Goal: Share content: Share content

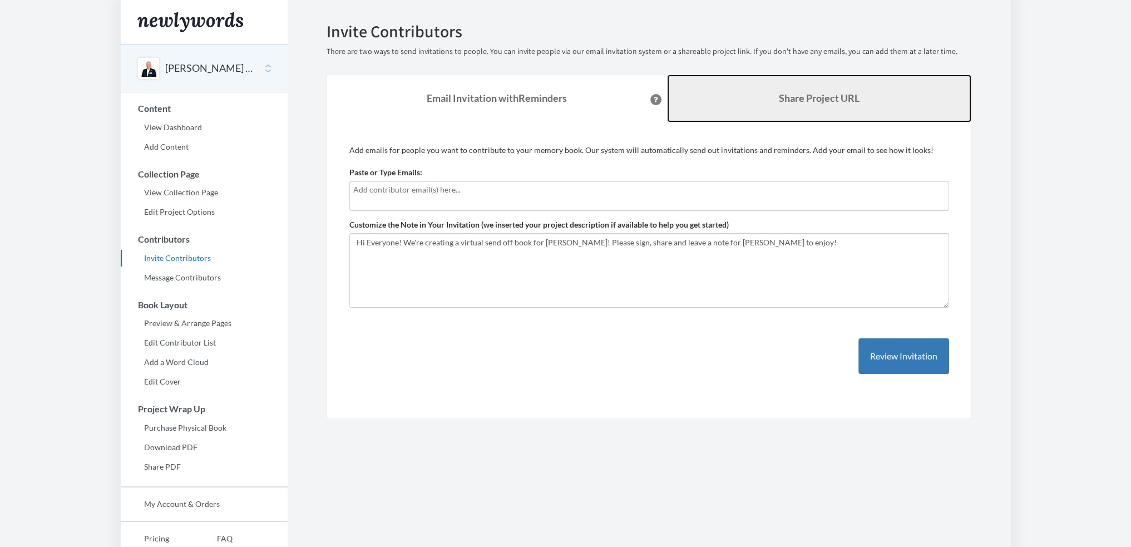
click at [782, 98] on b "Share Project URL" at bounding box center [819, 98] width 81 height 12
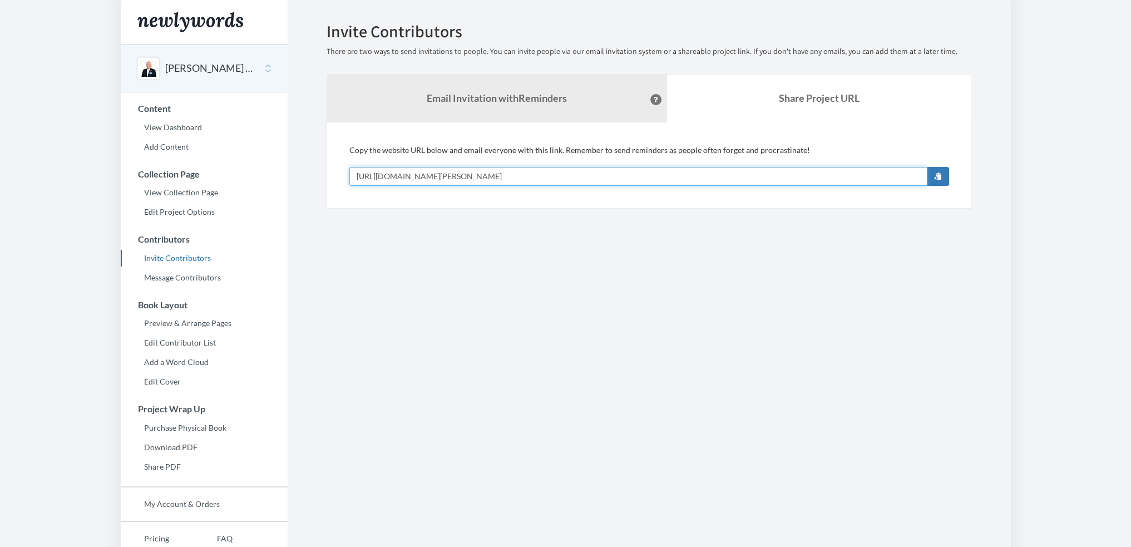
click at [567, 174] on input "[URL][DOMAIN_NAME][PERSON_NAME]" at bounding box center [638, 176] width 578 height 19
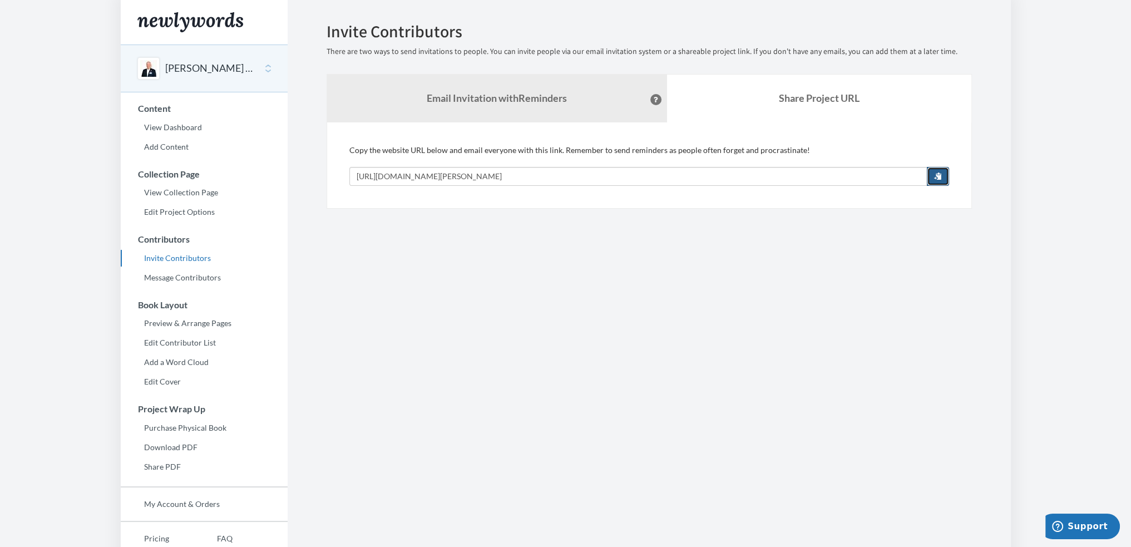
click at [940, 173] on span "button" at bounding box center [938, 176] width 8 height 8
click at [629, 279] on section "Emails have been sent! Invite Contributors There are two ways to send invitatio…" at bounding box center [649, 304] width 723 height 609
click at [942, 180] on button "button" at bounding box center [938, 176] width 22 height 19
click at [634, 254] on section "Emails have been sent! Invite Contributors There are two ways to send invitatio…" at bounding box center [649, 304] width 723 height 609
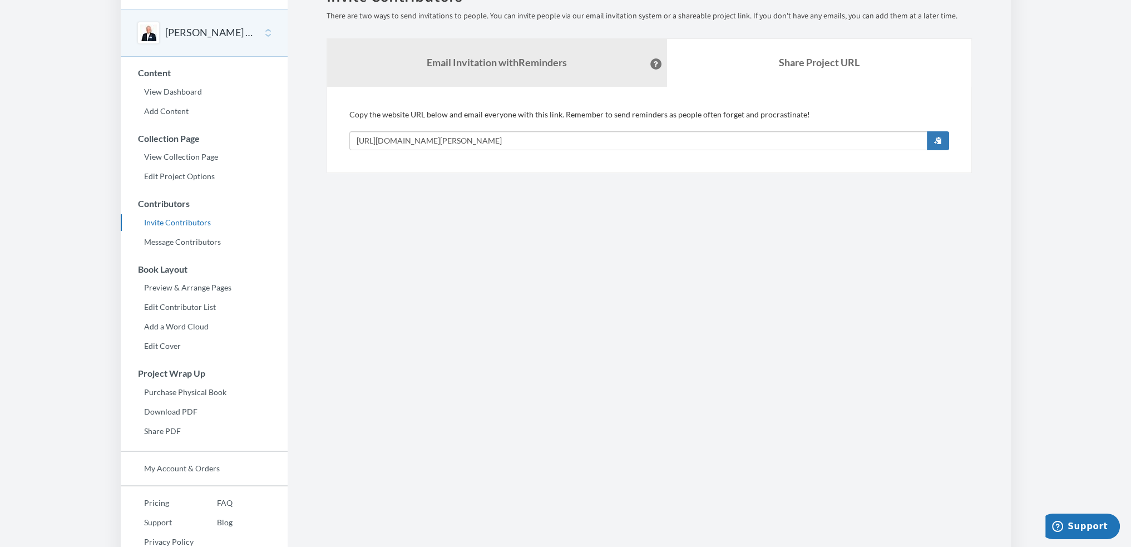
scroll to position [61, 0]
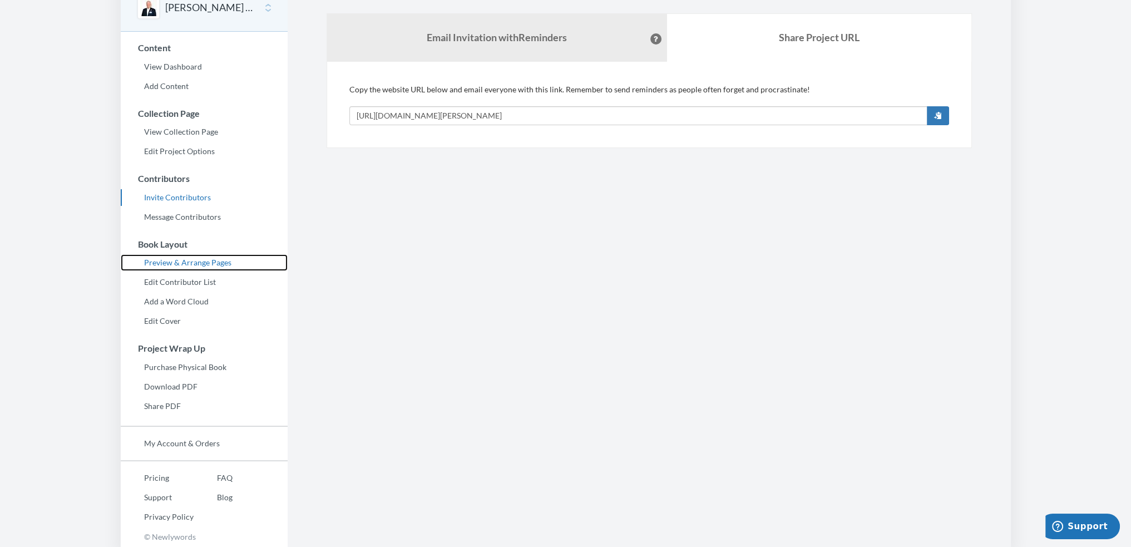
click at [194, 258] on link "Preview & Arrange Pages" at bounding box center [204, 262] width 167 height 17
